Goal: Task Accomplishment & Management: Use online tool/utility

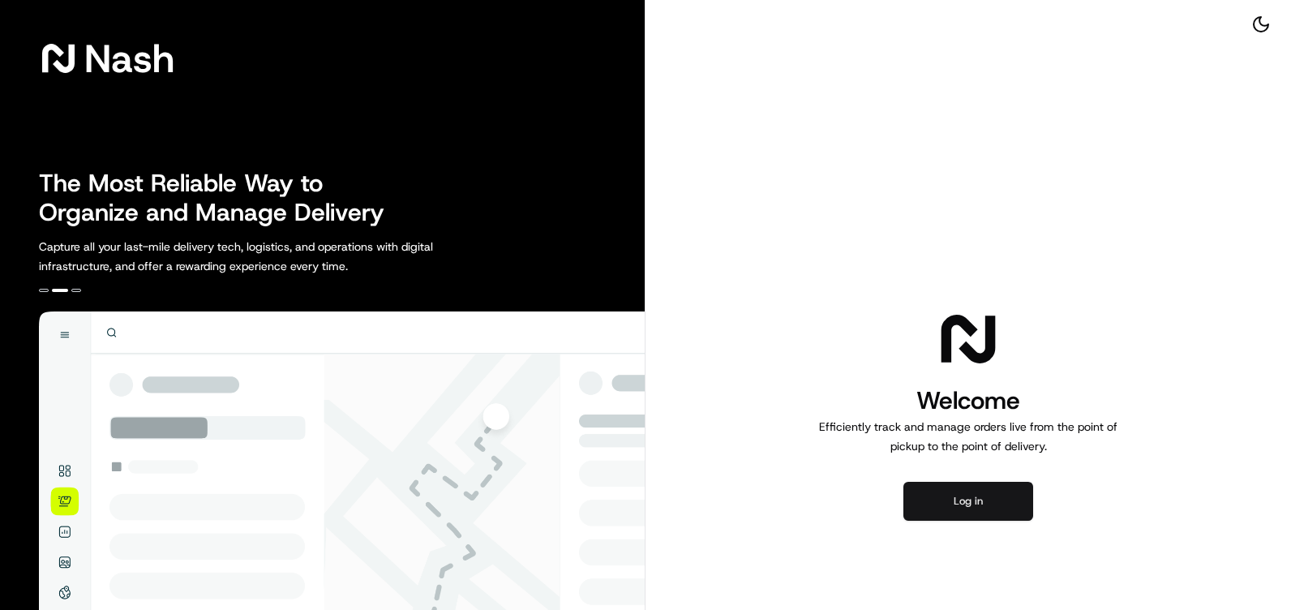
click at [994, 501] on button "Log in" at bounding box center [968, 501] width 130 height 39
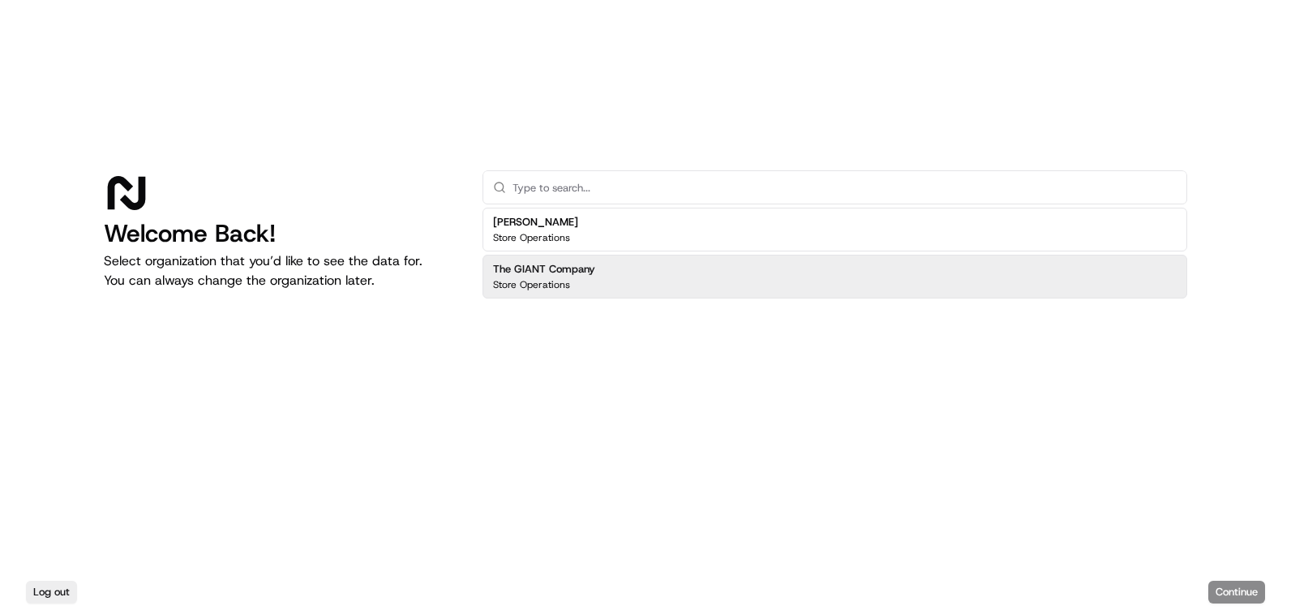
click at [568, 272] on h2 "The GIANT Company" at bounding box center [544, 269] width 102 height 15
click at [1223, 589] on button "Continue" at bounding box center [1236, 592] width 57 height 23
